Goal: Information Seeking & Learning: Learn about a topic

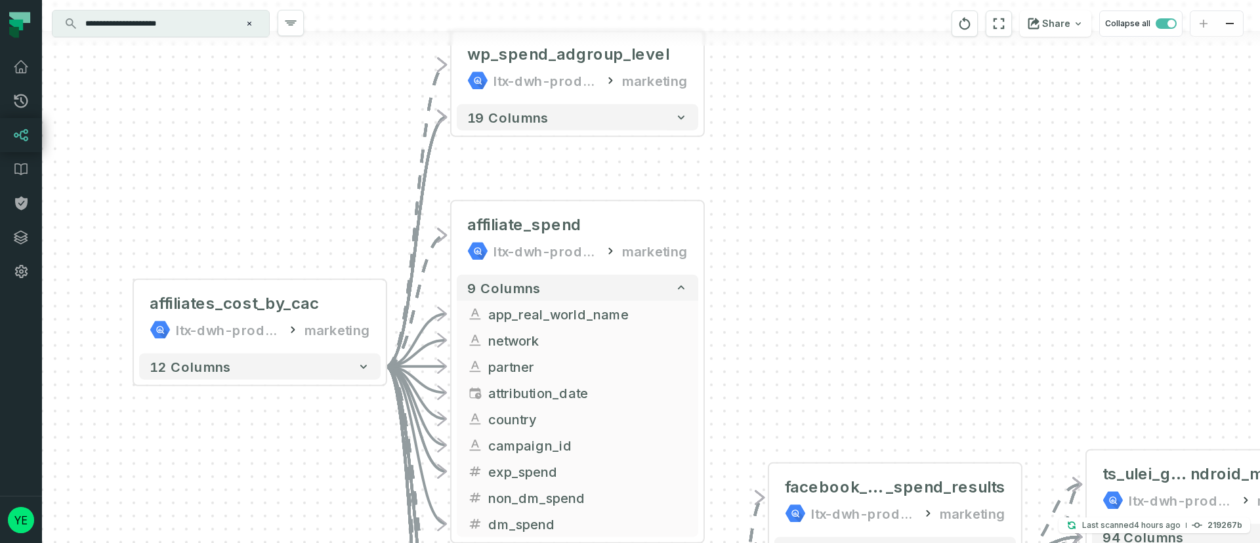
click at [243, 20] on button "Clear search query" at bounding box center [249, 23] width 13 height 13
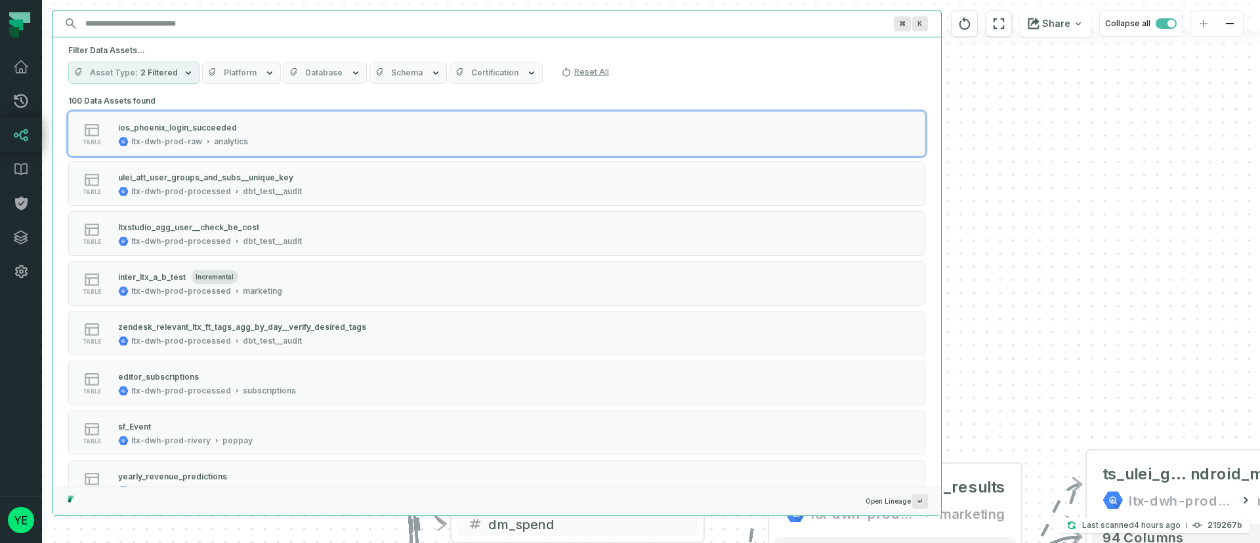
click at [984, 136] on div "+ wp_spend_adgroup_level ltx-dwh-prod-processed marketing + 19 columns - affili…" at bounding box center [651, 271] width 1218 height 543
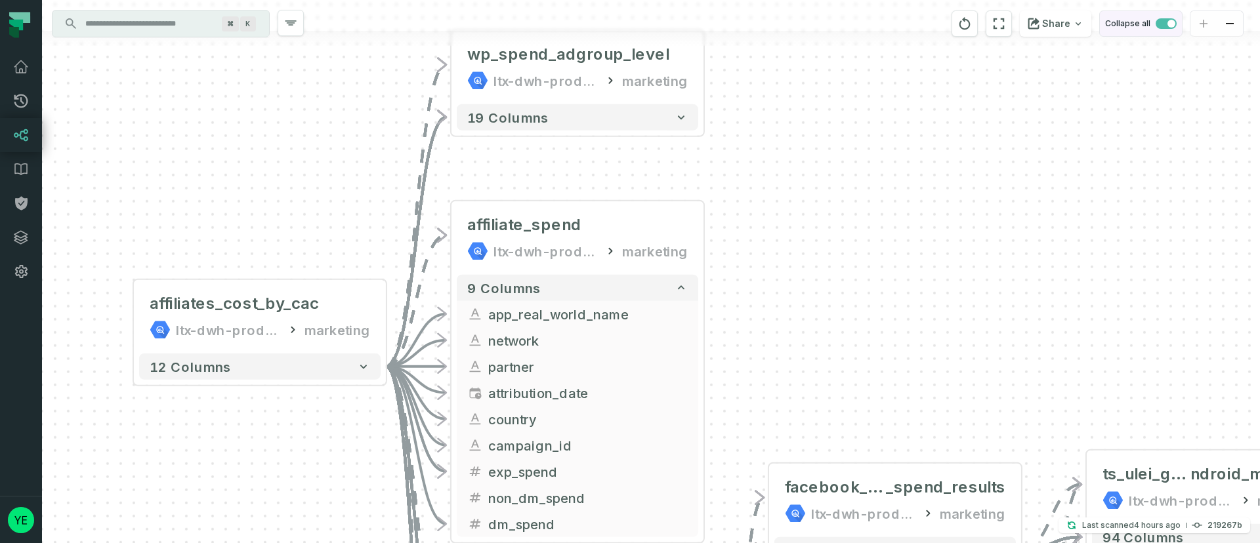
click at [1160, 31] on button "Collapse all" at bounding box center [1140, 23] width 83 height 26
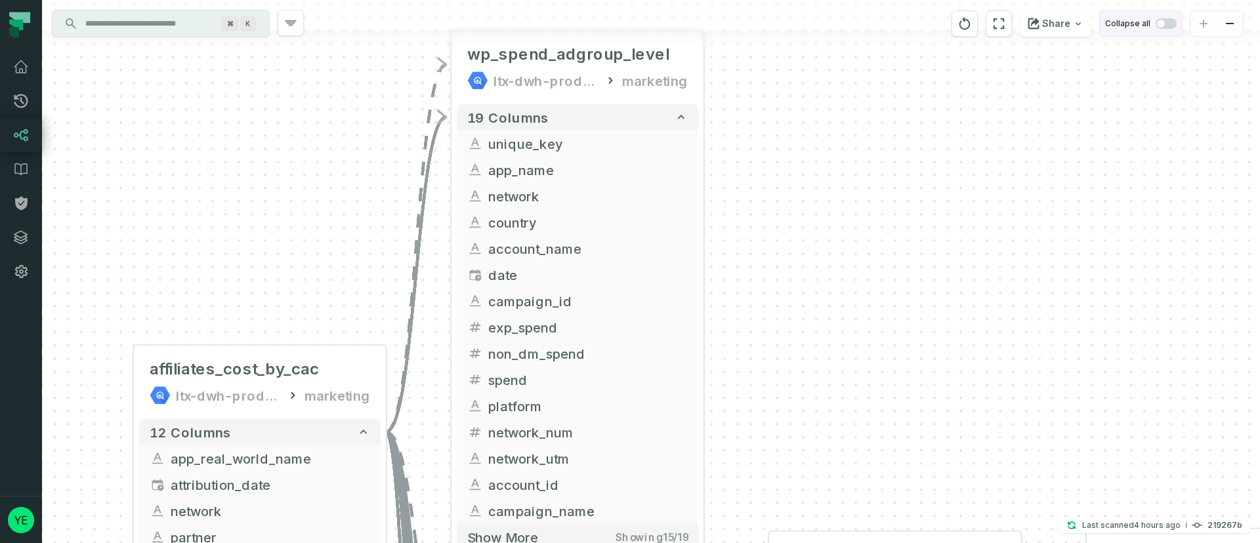
click at [1163, 29] on button "Collapse all" at bounding box center [1140, 23] width 83 height 26
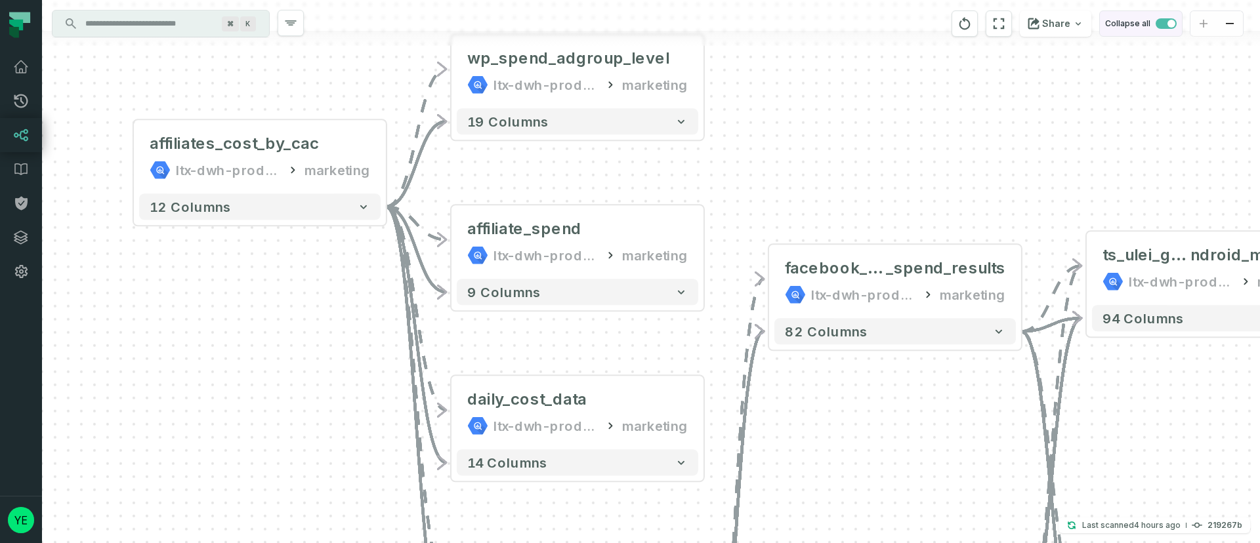
click at [1160, 26] on span "button" at bounding box center [1165, 23] width 21 height 10
click at [1167, 20] on span "button" at bounding box center [1165, 23] width 21 height 10
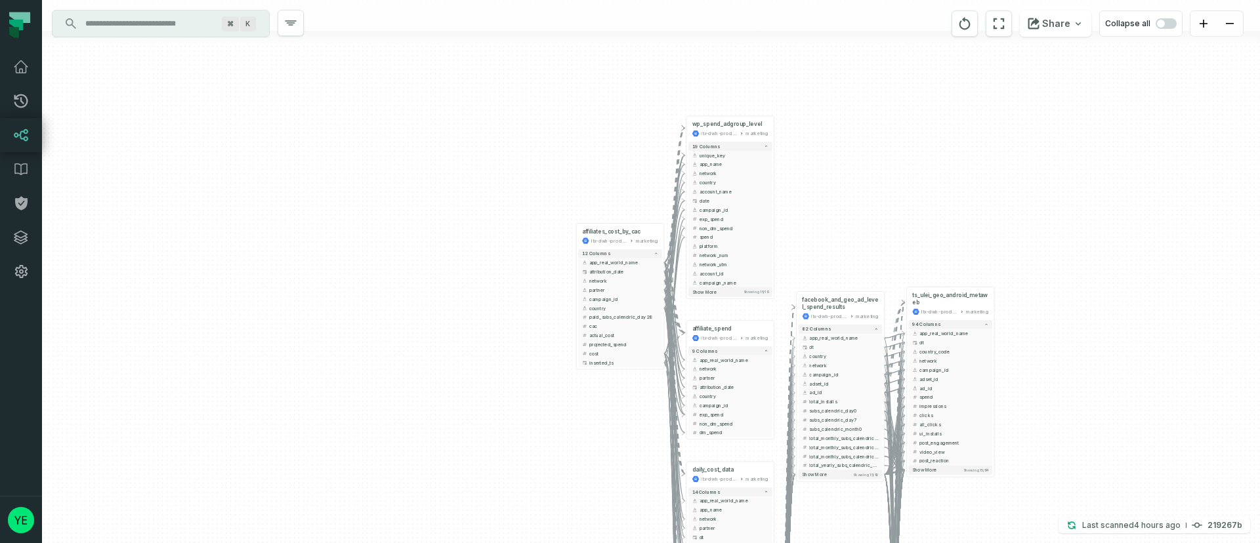
click at [140, 31] on input "Discovery Provider cmdk menu" at bounding box center [148, 23] width 143 height 21
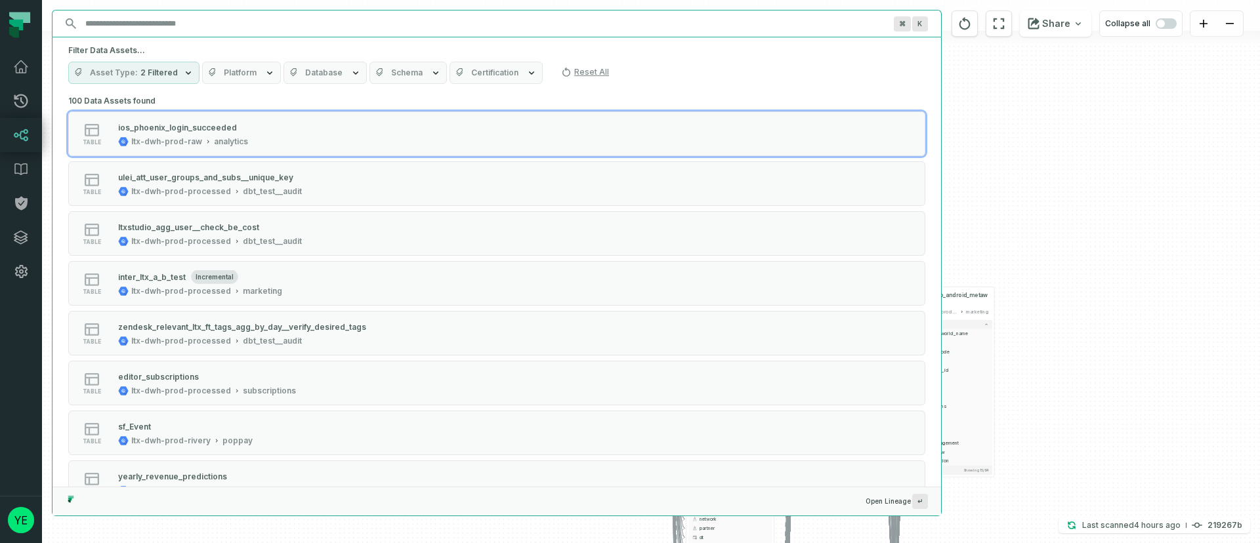
paste input "**********"
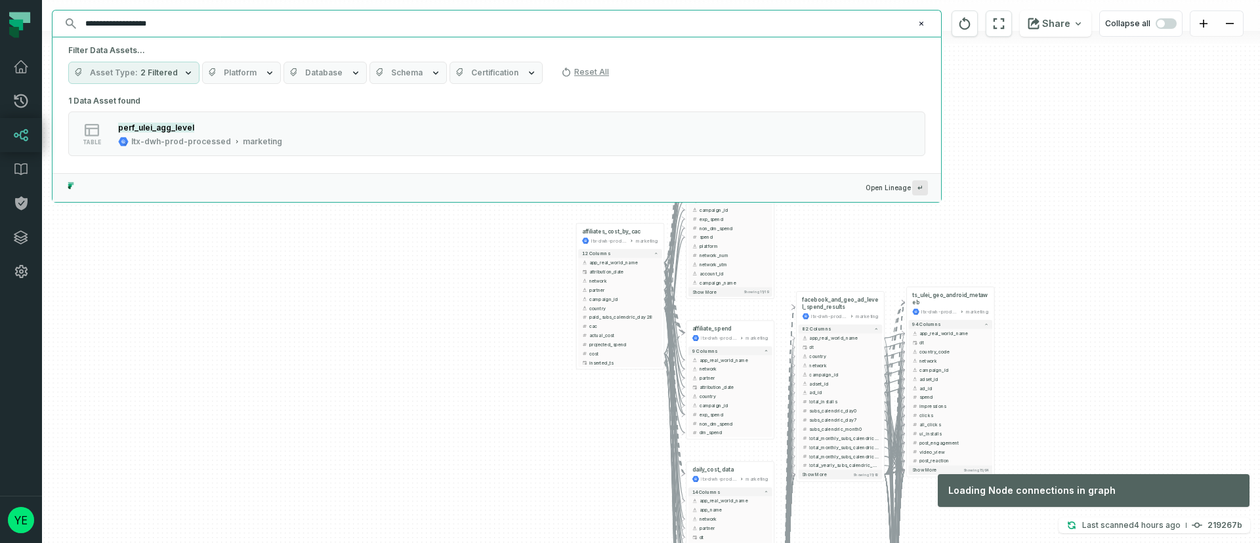
type input "**********"
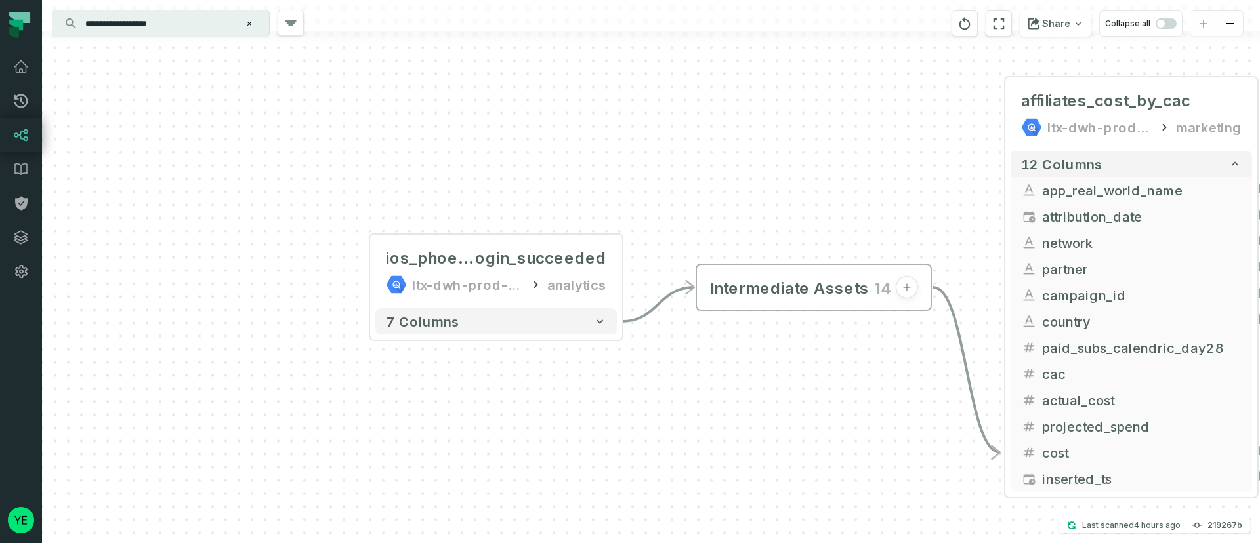
click at [201, 24] on input "**********" at bounding box center [159, 23] width 164 height 21
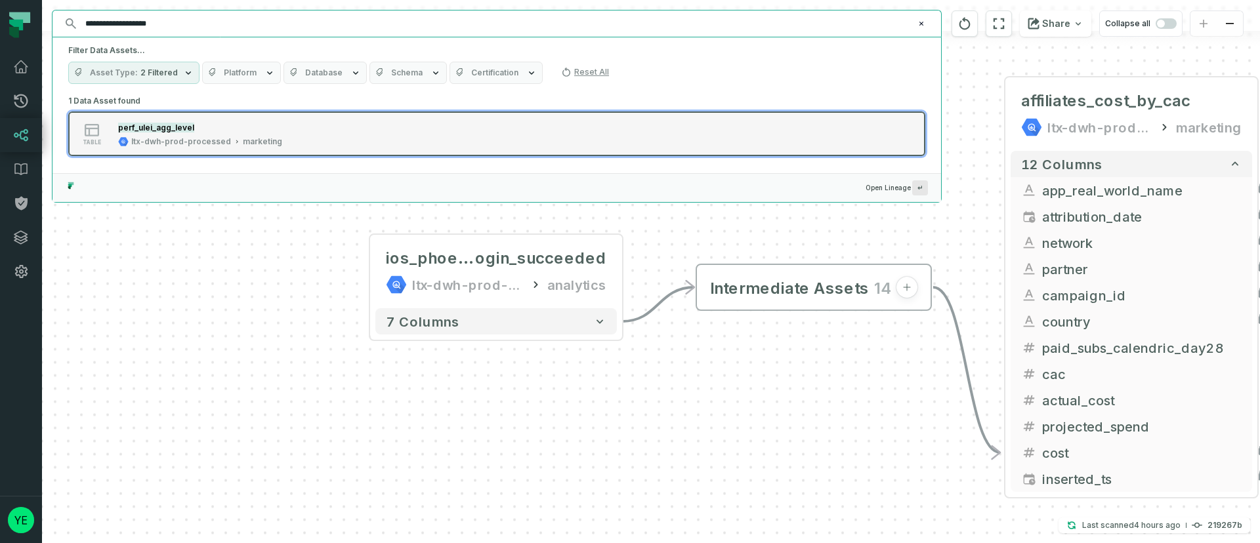
click at [213, 136] on div "ltx-dwh-prod-processed" at bounding box center [181, 141] width 100 height 10
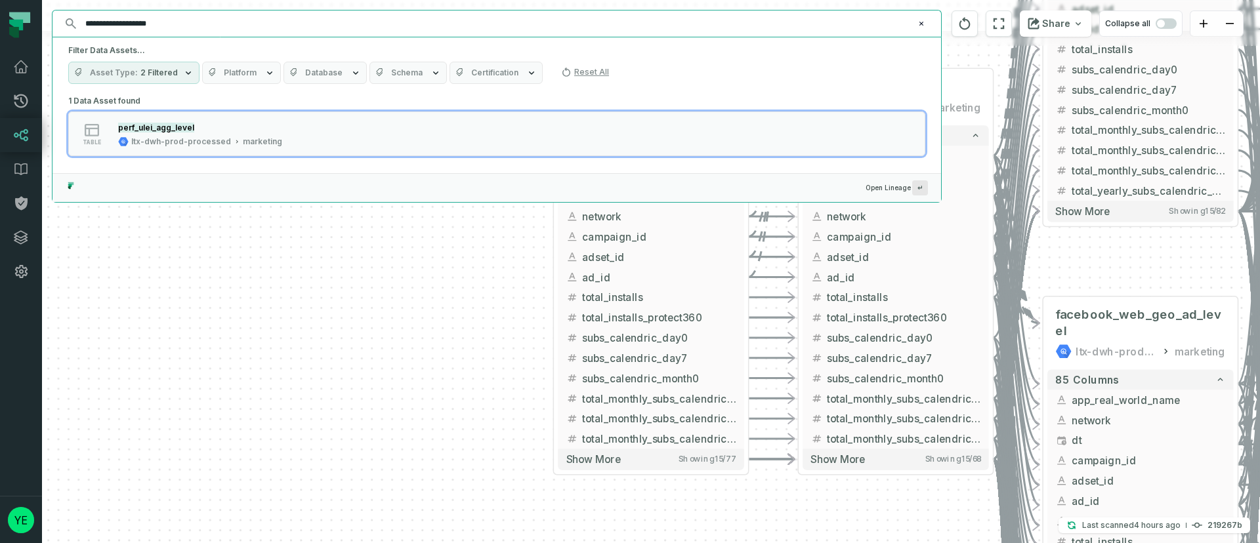
click at [345, 321] on div "+ wp_spend_adgroup_level ltx-dwh-prod-processed marketing + 19 columns + unique…" at bounding box center [651, 271] width 1218 height 543
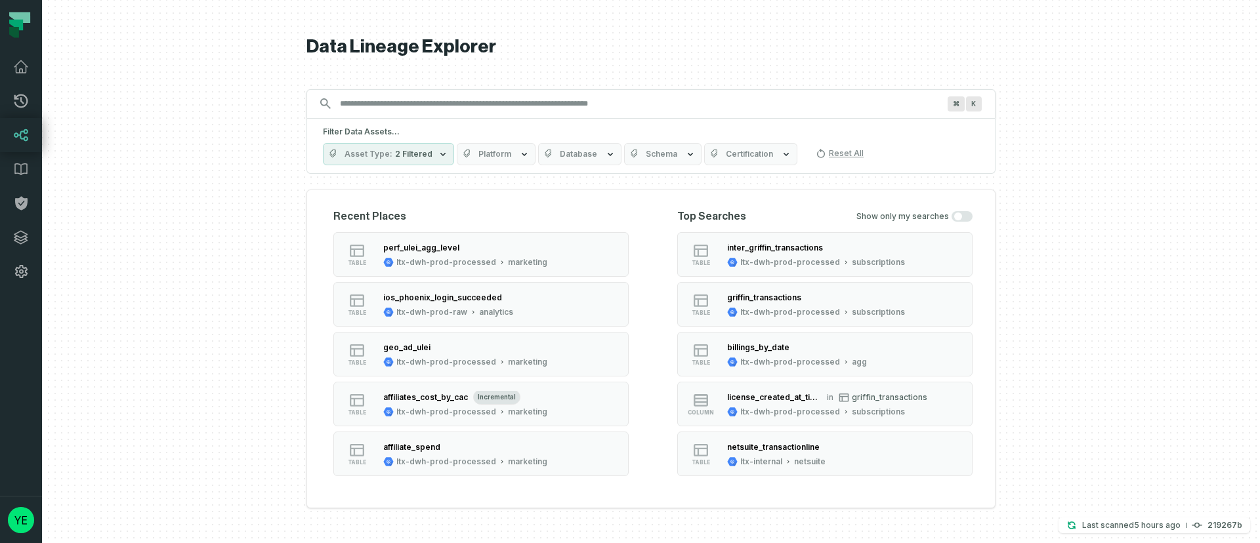
type input "**********"
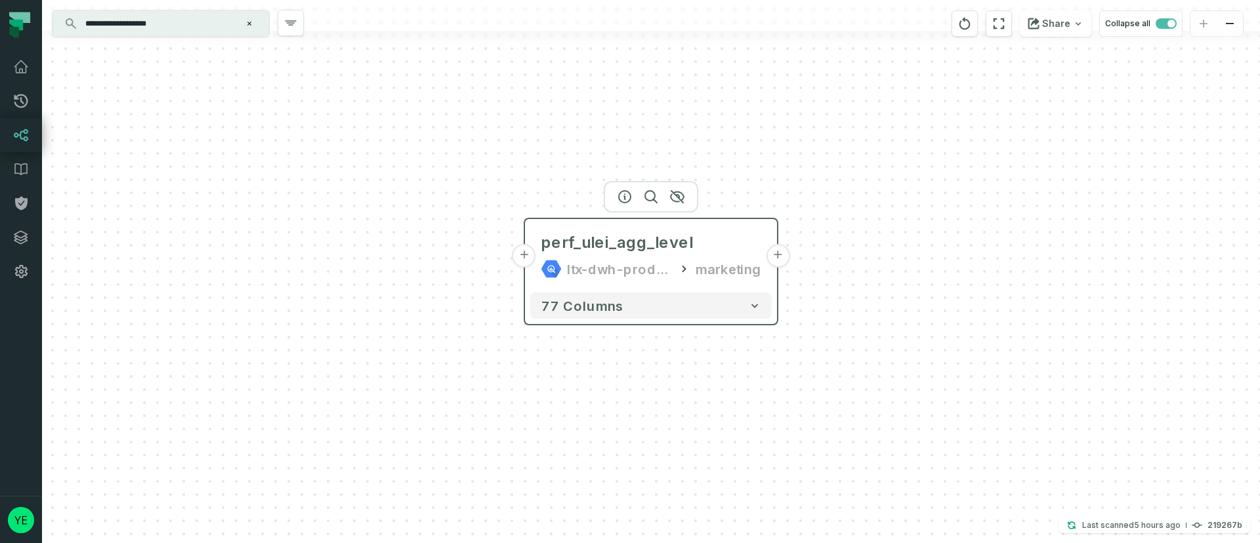
click at [778, 257] on button "+" at bounding box center [778, 256] width 24 height 24
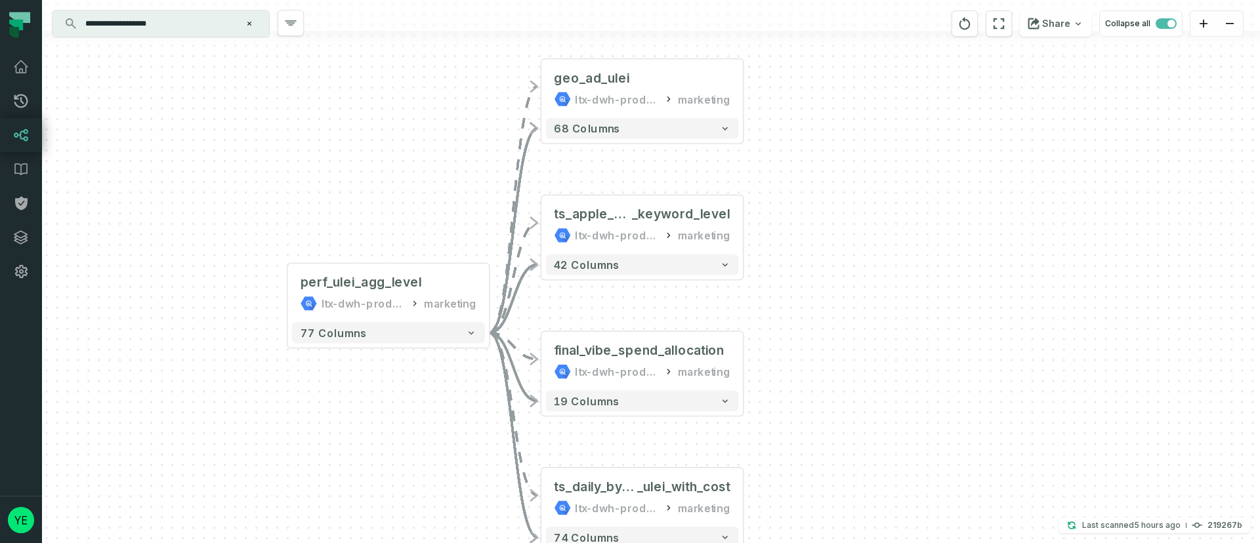
drag, startPoint x: 834, startPoint y: 300, endPoint x: 821, endPoint y: 285, distance: 20.4
click at [821, 285] on div "- geo_ad_ulei ltx-dwh-prod-processed marketing + 68 columns + ts_apple_search_a…" at bounding box center [651, 271] width 1218 height 543
click at [741, 90] on button "+" at bounding box center [743, 88] width 19 height 19
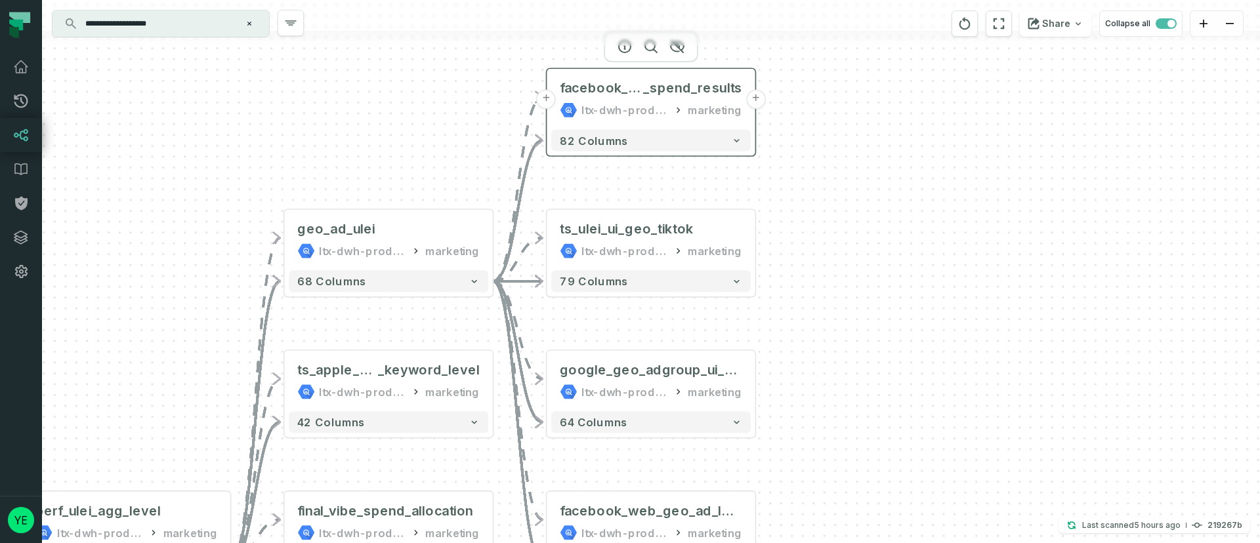
click at [754, 97] on button "+" at bounding box center [756, 99] width 20 height 20
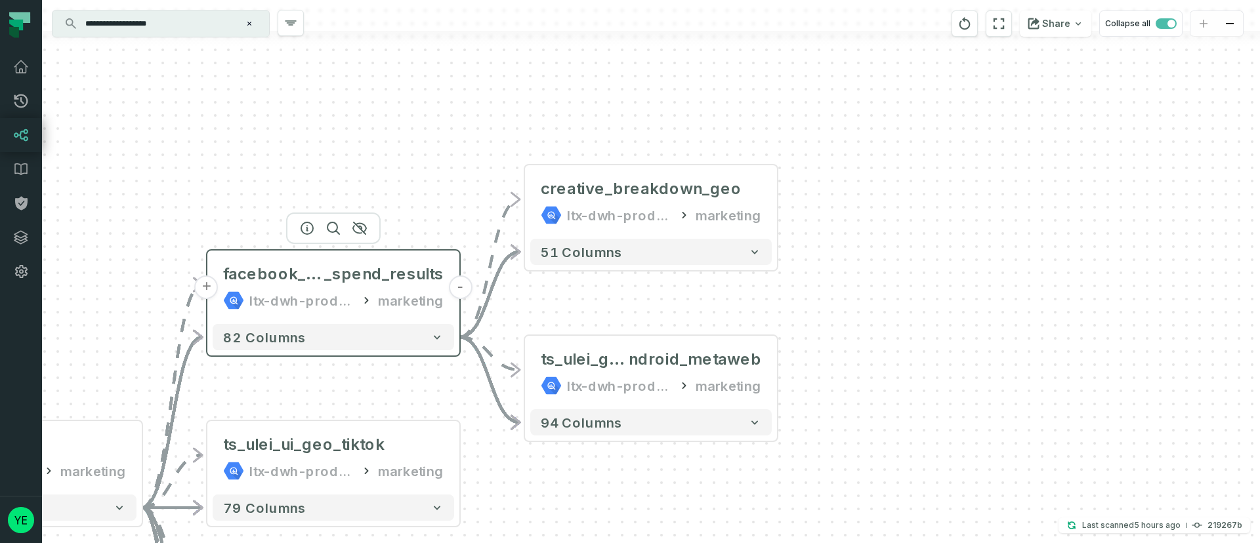
click at [461, 287] on button "-" at bounding box center [460, 288] width 24 height 24
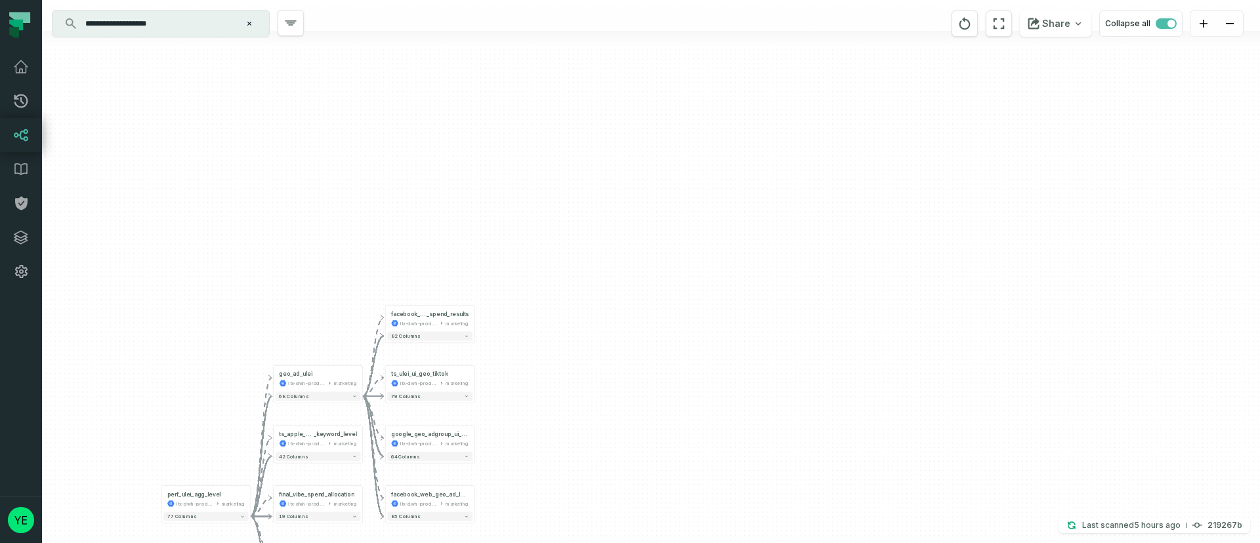
drag, startPoint x: 508, startPoint y: 399, endPoint x: 503, endPoint y: 331, distance: 68.4
click at [504, 331] on div "+ facebook_and_geo_ad_level _spend_results ltx-dwh-prod-processed marketing + 8…" at bounding box center [651, 271] width 1218 height 543
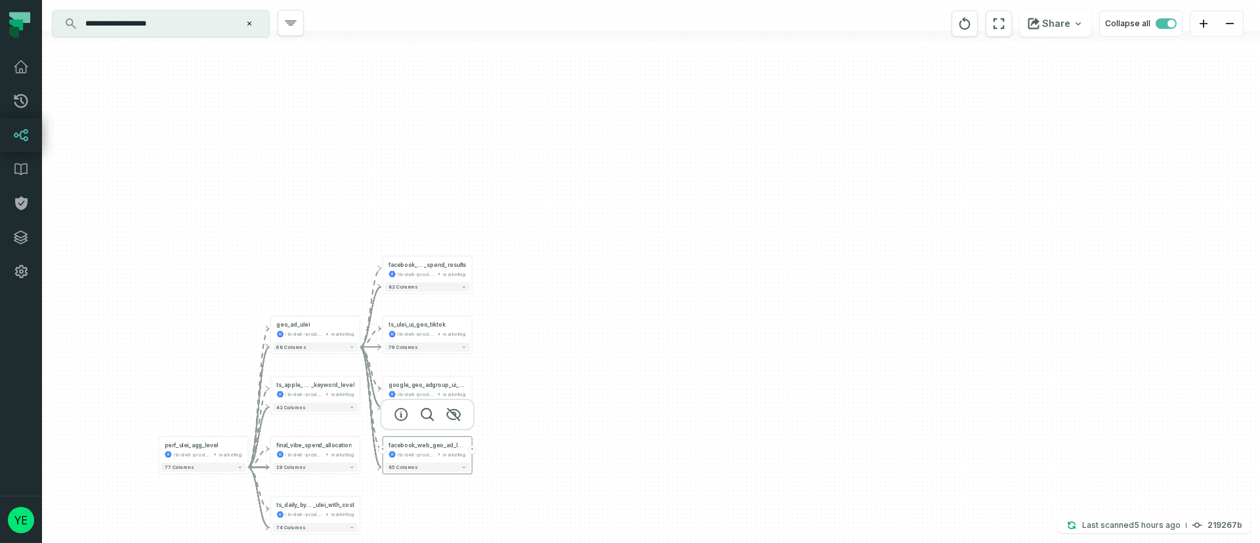
click at [470, 451] on button "+" at bounding box center [472, 449] width 9 height 9
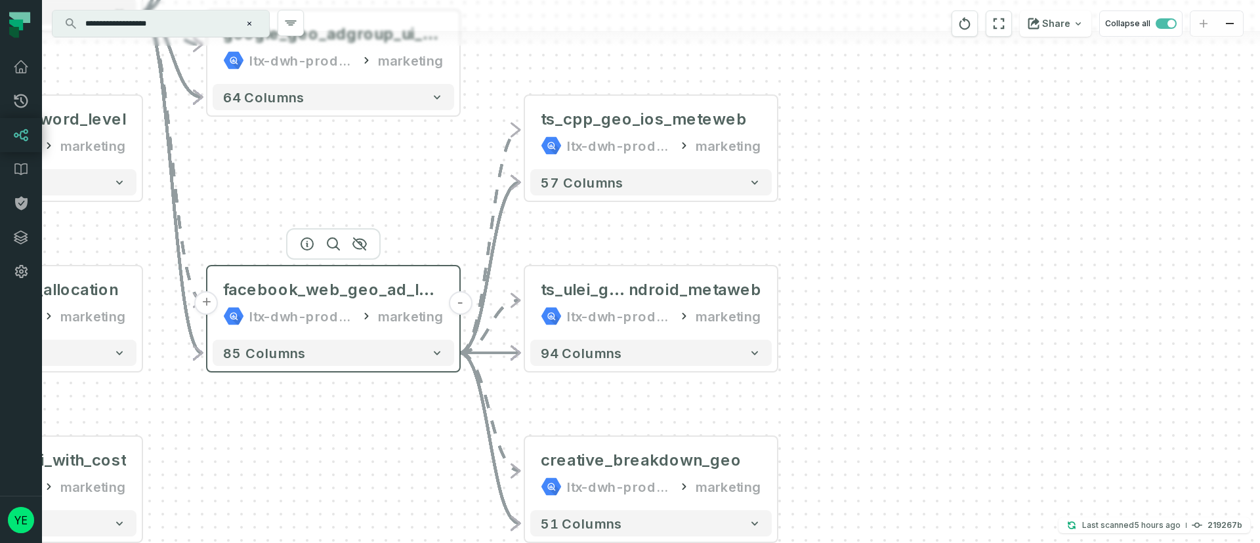
click at [458, 302] on button "-" at bounding box center [460, 303] width 24 height 24
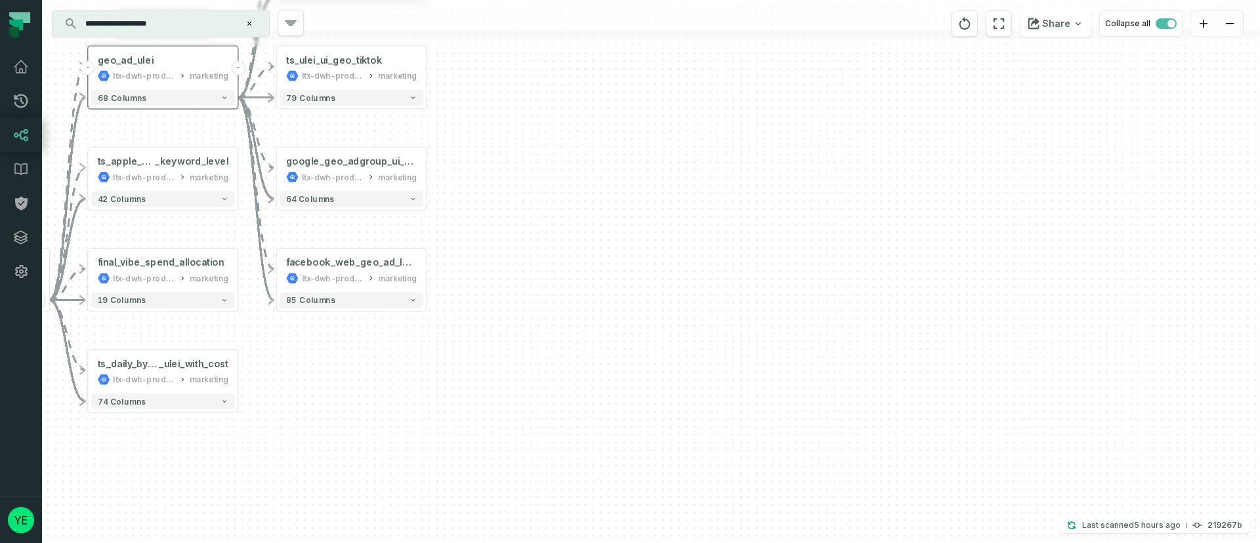
click at [237, 71] on button "-" at bounding box center [238, 68] width 14 height 14
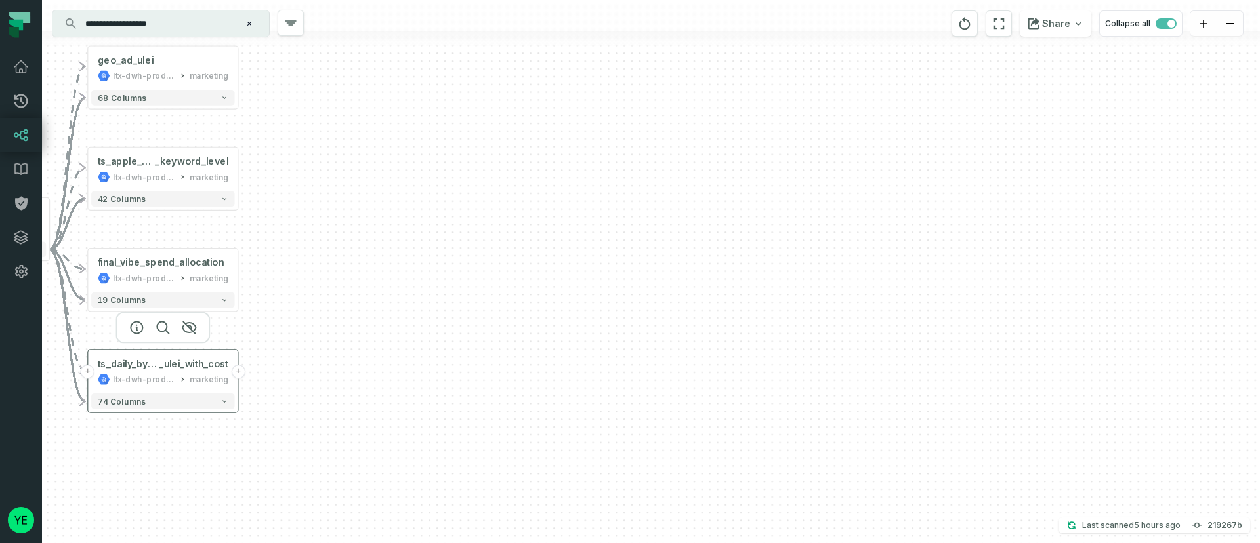
click at [238, 369] on button "+" at bounding box center [238, 372] width 14 height 14
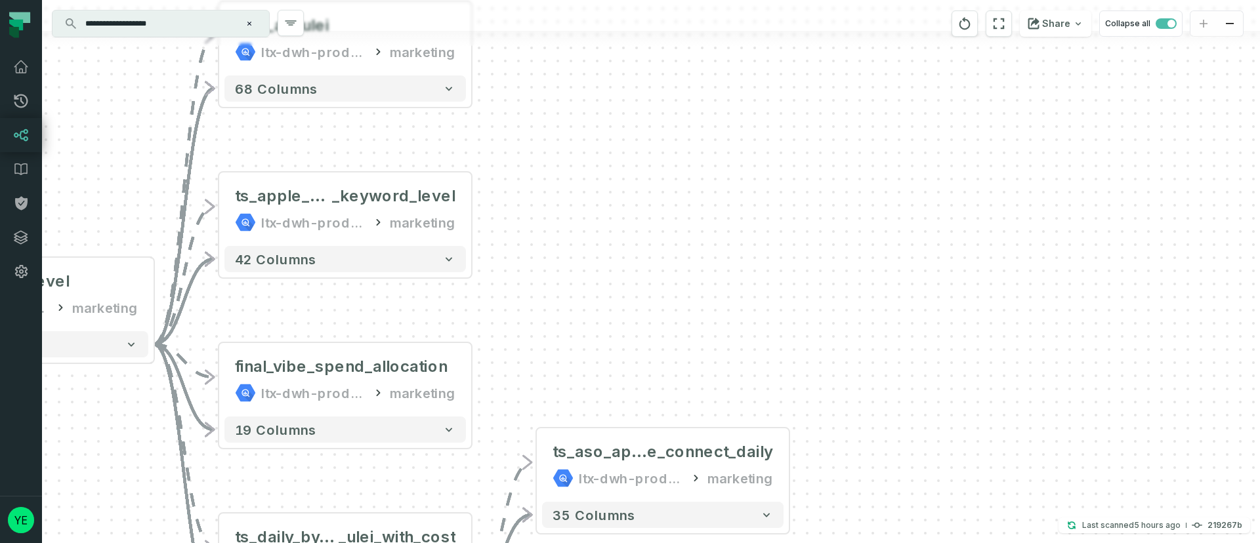
drag, startPoint x: 455, startPoint y: 203, endPoint x: 466, endPoint y: 466, distance: 263.3
click at [466, 466] on div "+ ts_aso_app_stor e_connect_daily ltx-dwh-prod-processed marketing 35 columns +…" at bounding box center [651, 271] width 1218 height 543
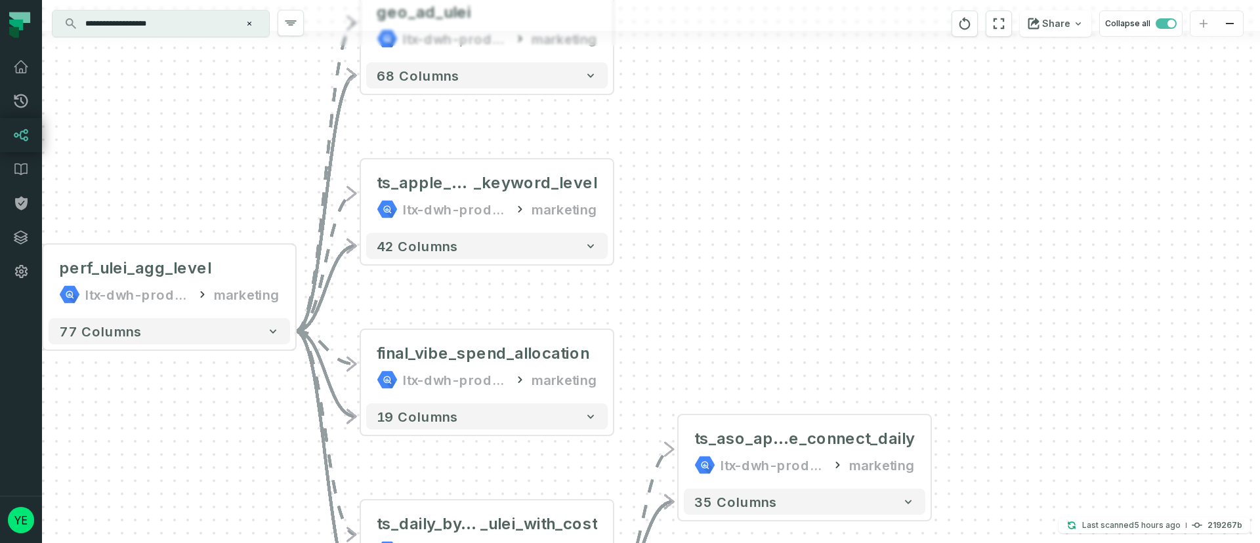
drag, startPoint x: 530, startPoint y: 296, endPoint x: 674, endPoint y: 284, distance: 144.8
click at [674, 284] on div "+ ts_aso_app_stor e_connect_daily ltx-dwh-prod-processed marketing 35 columns +…" at bounding box center [651, 271] width 1218 height 543
click at [688, 295] on div "+ ts_aso_app_stor e_connect_daily ltx-dwh-prod-processed marketing 35 columns +…" at bounding box center [651, 271] width 1218 height 543
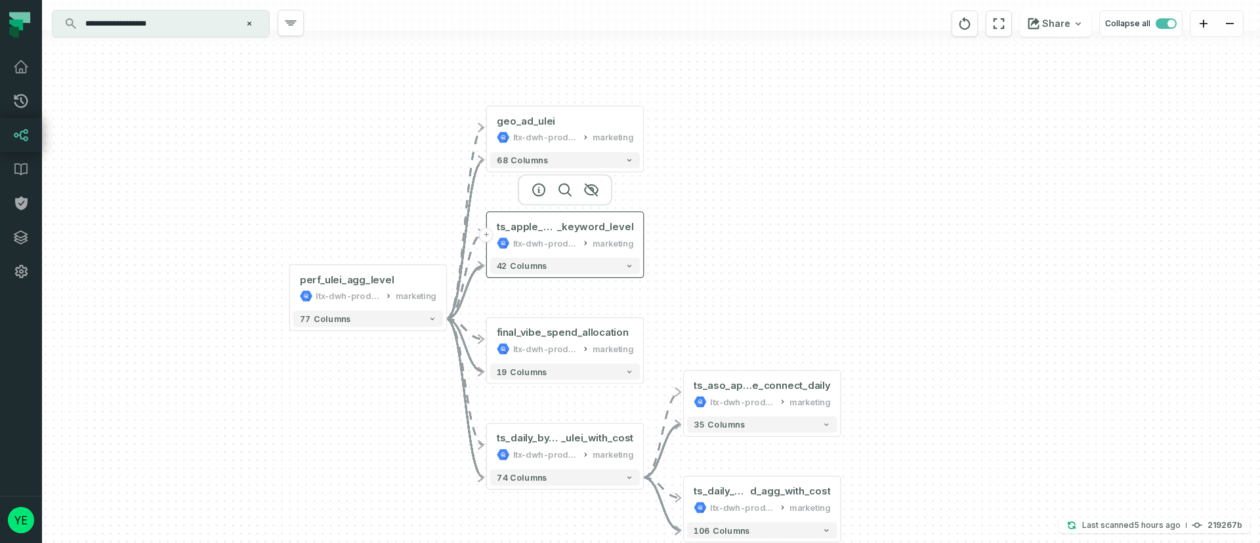
click at [487, 239] on button "+" at bounding box center [486, 235] width 14 height 14
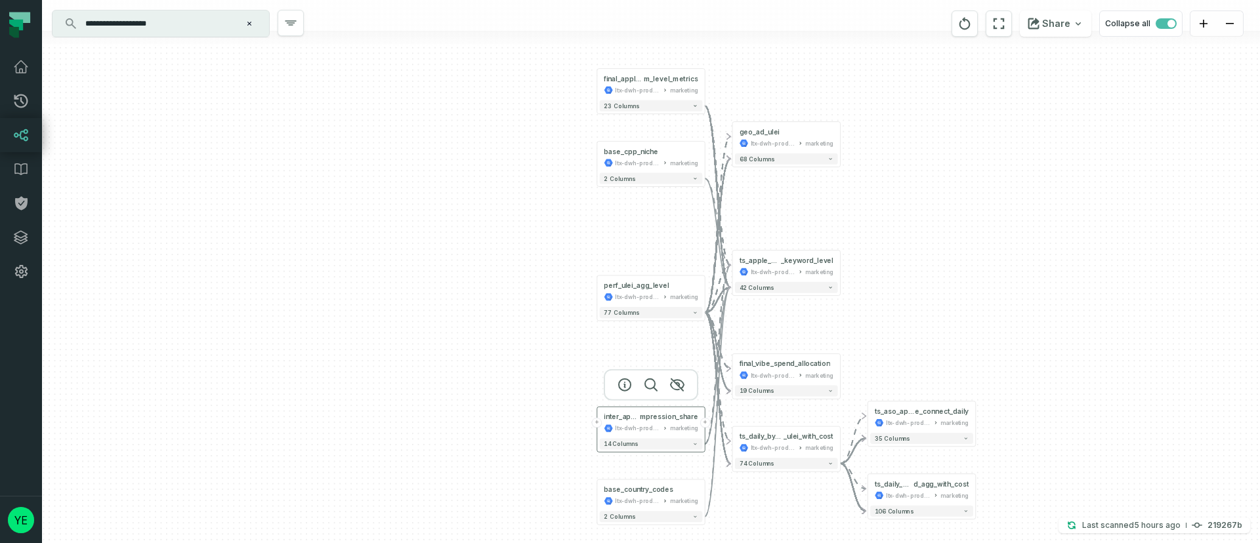
click at [703, 423] on button "+" at bounding box center [705, 423] width 10 height 10
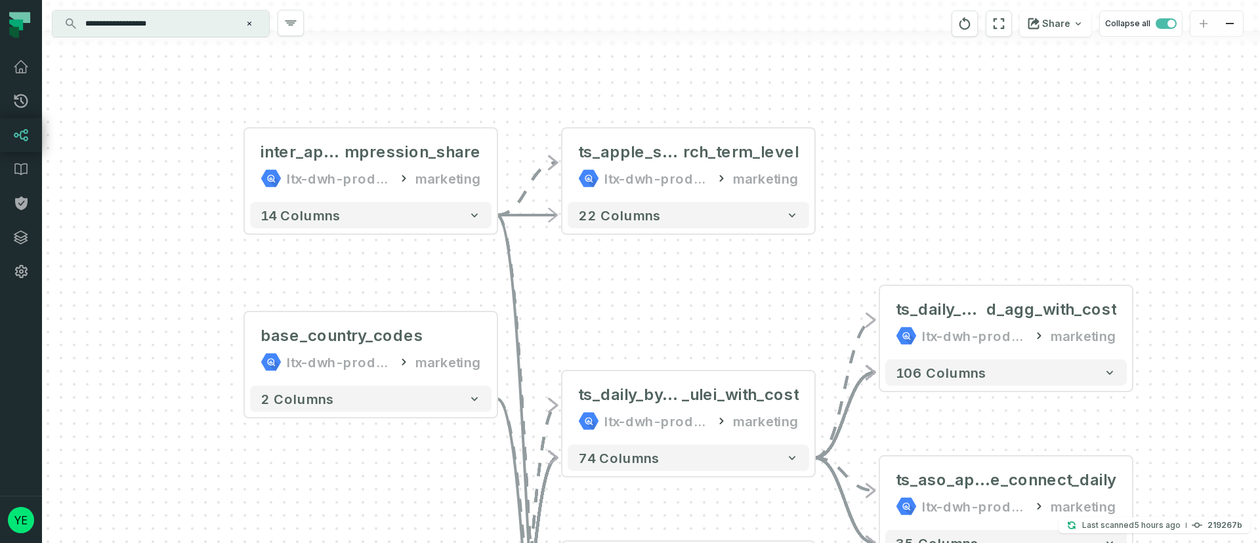
drag, startPoint x: 578, startPoint y: 394, endPoint x: 615, endPoint y: 289, distance: 112.0
click at [615, 289] on div "+ ts_apple_search_ads_sea rch_term_level ltx-dwh-prod-processed marketing 22 co…" at bounding box center [651, 271] width 1218 height 543
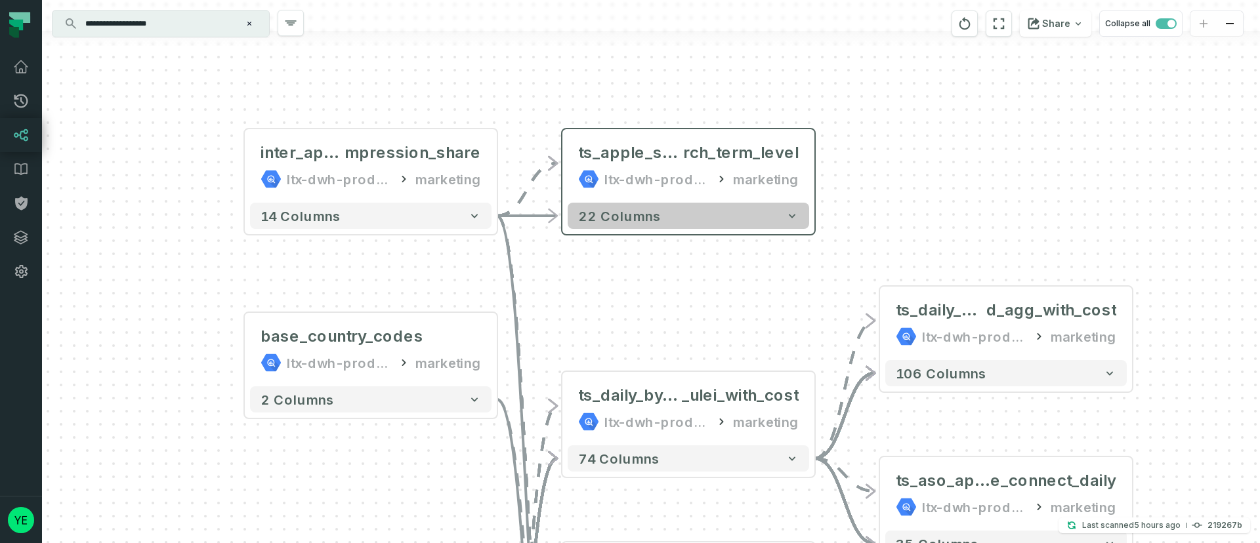
click at [692, 220] on button "22 columns" at bounding box center [687, 216] width 241 height 26
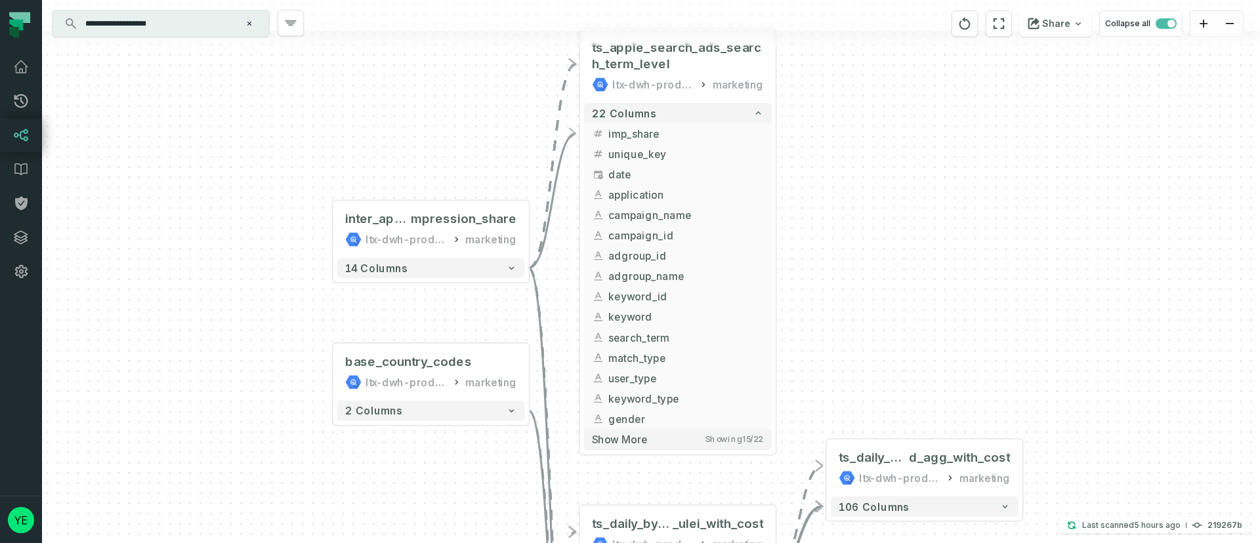
drag, startPoint x: 848, startPoint y: 445, endPoint x: 827, endPoint y: 307, distance: 139.3
click at [827, 307] on div "+ ts_apple_search_ads_search_term_level ltx-dwh-prod-processed marketing 22 col…" at bounding box center [651, 271] width 1218 height 543
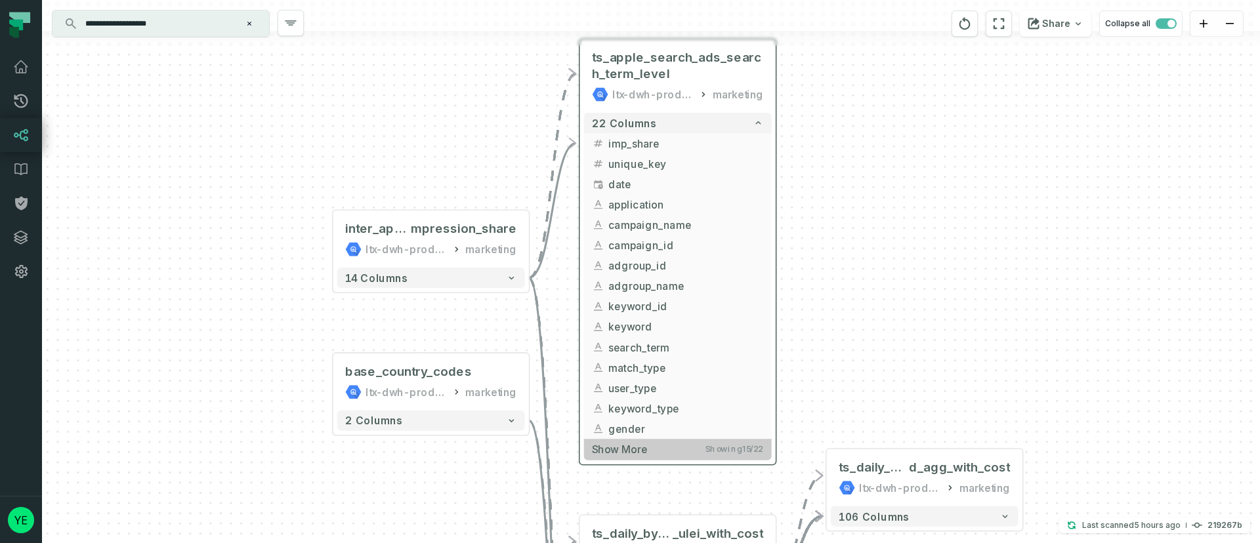
click at [734, 456] on button "Show more Showing 15 / 22" at bounding box center [678, 449] width 188 height 21
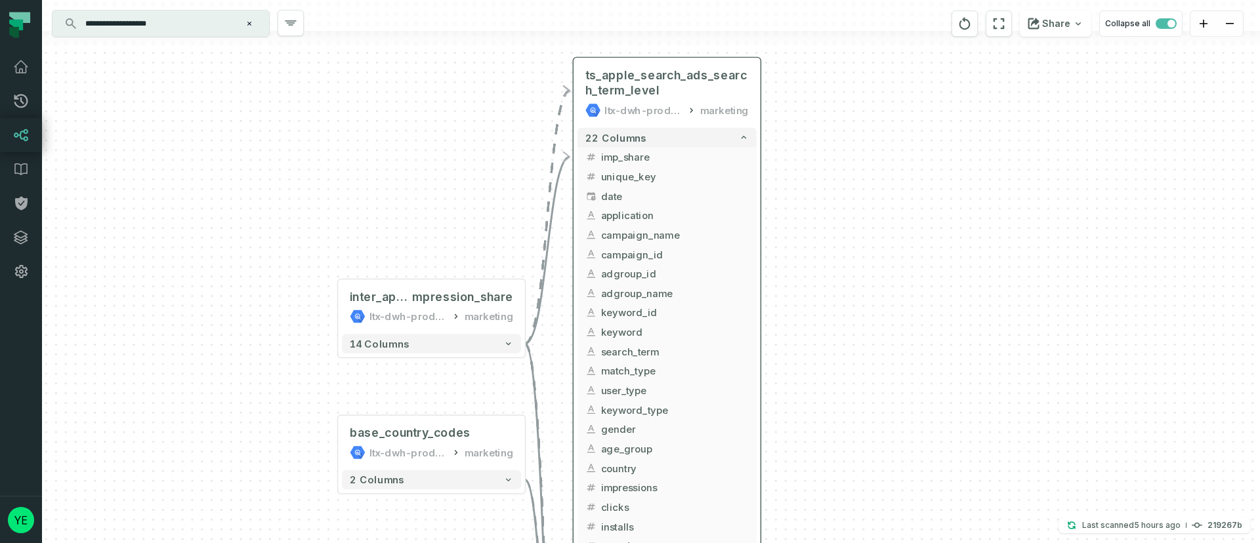
drag, startPoint x: 865, startPoint y: 466, endPoint x: 847, endPoint y: 474, distance: 19.4
click at [847, 474] on div "+ ts_apple_search_ads_search_term_level ltx-dwh-prod-processed marketing 22 col…" at bounding box center [651, 271] width 1218 height 543
